Goal: Check status: Check status

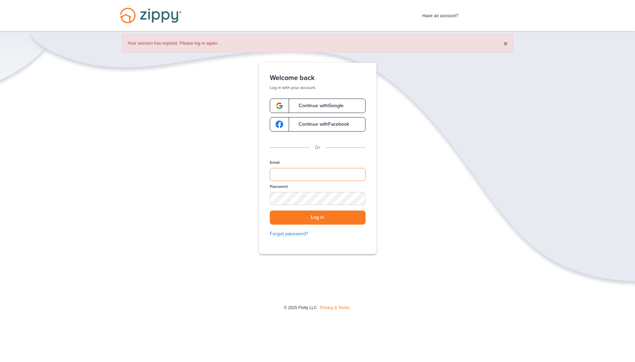
type input "**********"
click at [505, 43] on button "×" at bounding box center [505, 43] width 4 height 7
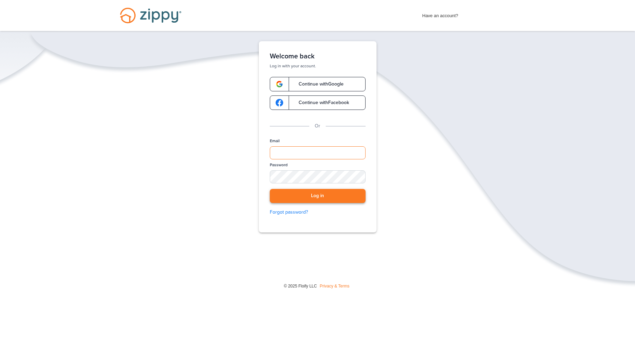
type input "**********"
drag, startPoint x: 304, startPoint y: 196, endPoint x: 298, endPoint y: 193, distance: 6.8
click at [304, 196] on button "Log in" at bounding box center [318, 196] width 96 height 14
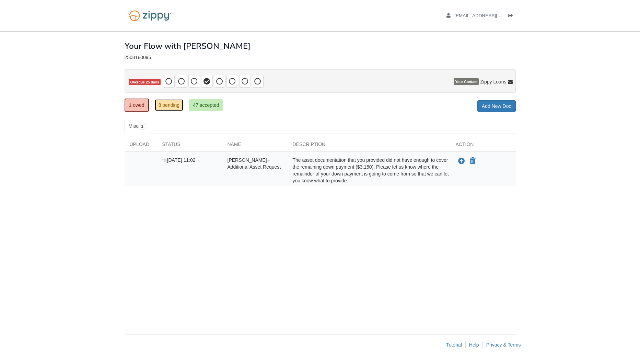
click at [174, 104] on link "8 pending" at bounding box center [169, 105] width 29 height 12
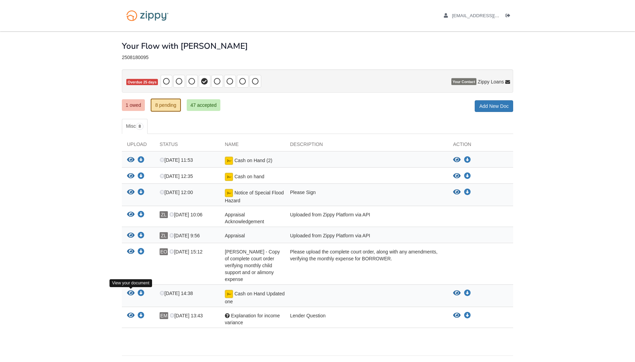
click at [133, 293] on icon "View Cash on Hand Updated one" at bounding box center [131, 293] width 8 height 7
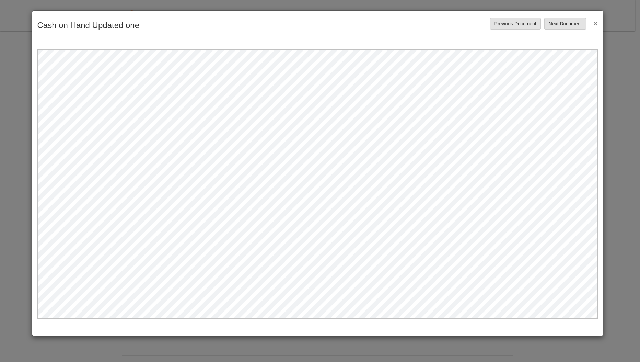
click at [595, 23] on button "×" at bounding box center [593, 23] width 8 height 12
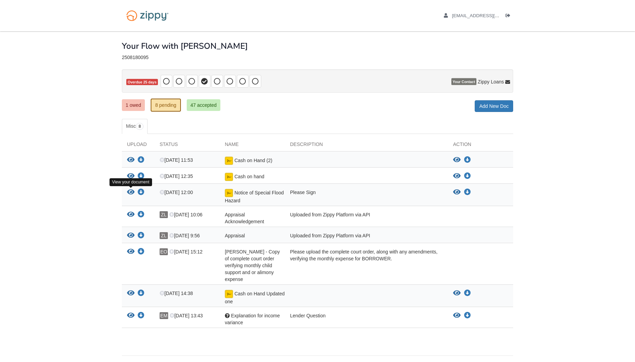
click at [131, 193] on icon "View Notice of Special Flood Hazard" at bounding box center [131, 192] width 8 height 7
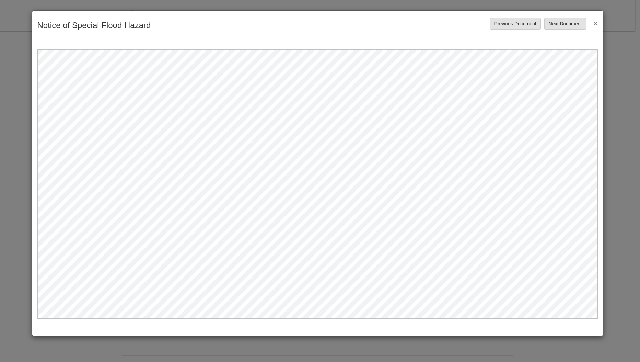
click at [596, 23] on button "×" at bounding box center [593, 23] width 8 height 12
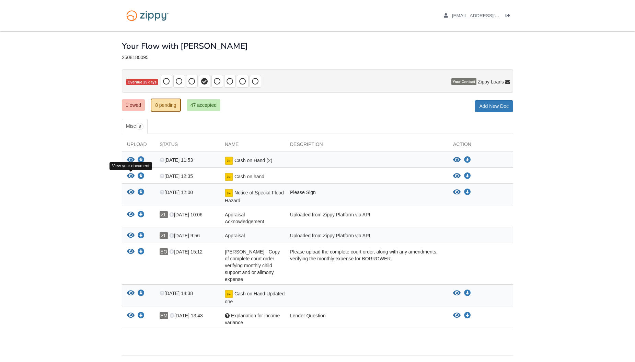
click at [131, 177] on icon "View Cash on hand" at bounding box center [131, 176] width 8 height 7
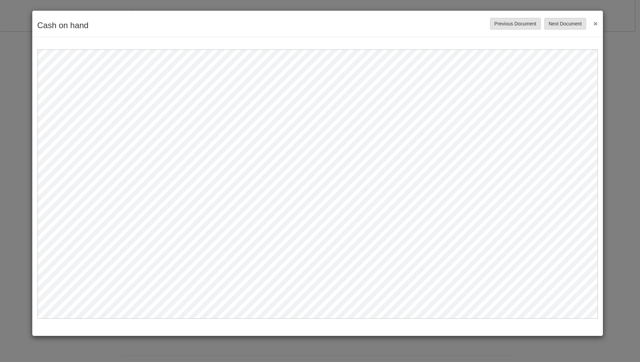
click at [597, 22] on button "×" at bounding box center [593, 23] width 8 height 12
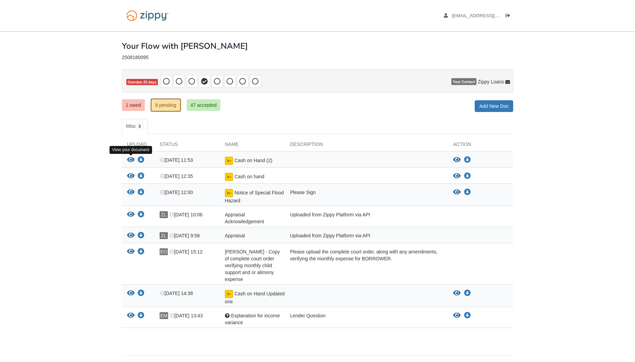
click at [131, 159] on icon "View Cash on Hand (2)" at bounding box center [131, 159] width 8 height 7
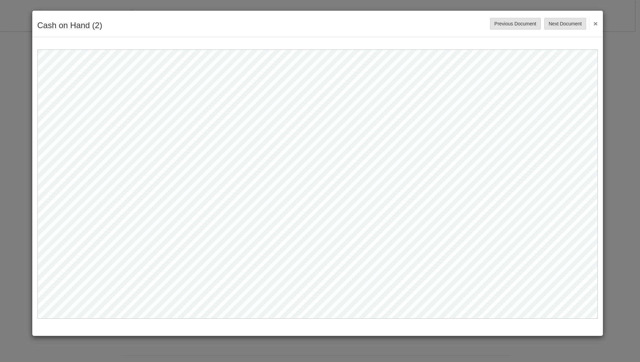
click at [595, 22] on button "×" at bounding box center [593, 23] width 8 height 12
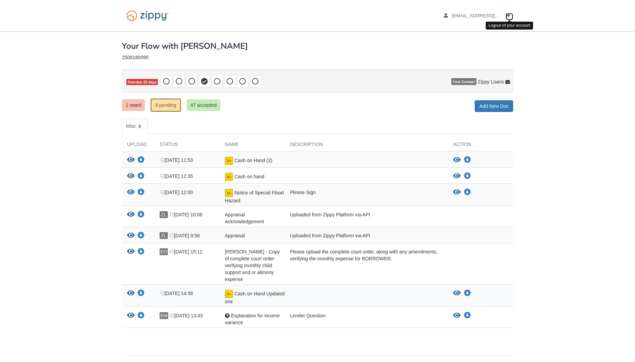
click at [508, 15] on icon "Log out" at bounding box center [507, 15] width 5 height 5
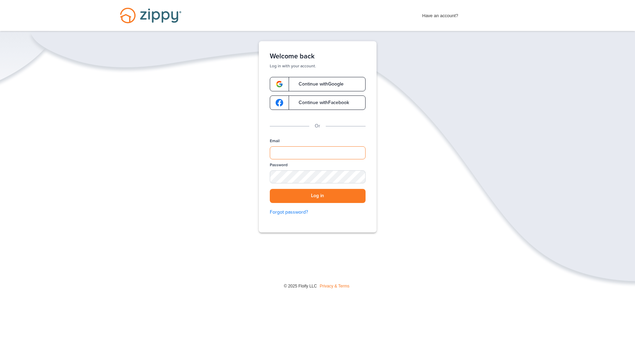
type input "**********"
